Goal: Transaction & Acquisition: Obtain resource

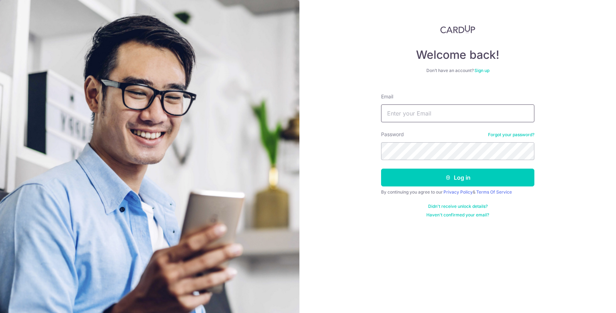
click at [419, 109] on input "Email" at bounding box center [457, 113] width 153 height 18
type input "[EMAIL_ADDRESS][DOMAIN_NAME]"
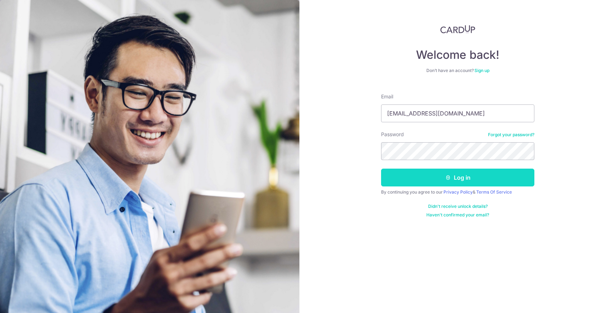
click at [456, 173] on button "Log in" at bounding box center [457, 178] width 153 height 18
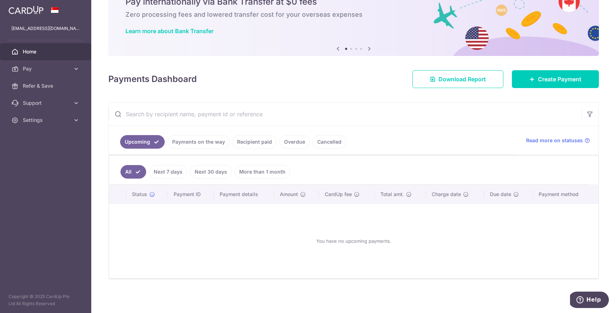
click at [201, 142] on link "Payments on the way" at bounding box center [199, 142] width 62 height 14
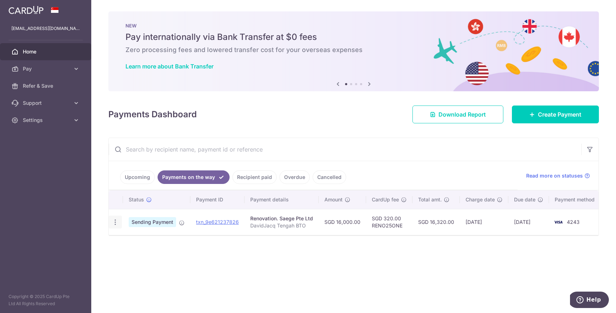
click at [114, 222] on icon "button" at bounding box center [115, 222] width 7 height 7
click at [153, 239] on span "PDF Receipt" at bounding box center [153, 241] width 48 height 7
